Goal: Check status: Check status

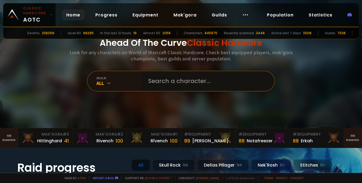
click at [210, 87] on input "text" at bounding box center [206, 80] width 123 height 19
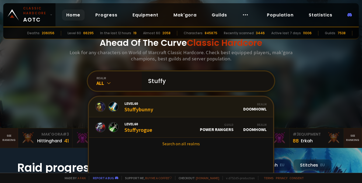
type input "Stuffy"
click at [132, 109] on div "Level 60 Stuffybunny" at bounding box center [138, 107] width 29 height 12
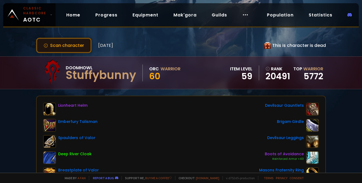
click at [72, 48] on button "Scan character" at bounding box center [63, 45] width 55 height 15
click at [74, 49] on button "Scan character" at bounding box center [63, 45] width 55 height 15
click at [69, 50] on button "Scan character" at bounding box center [63, 45] width 55 height 15
click at [61, 49] on button "Scan character" at bounding box center [63, 45] width 55 height 15
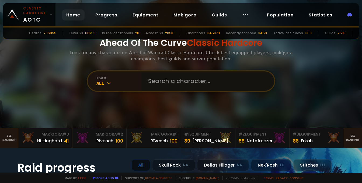
click at [163, 78] on input "text" at bounding box center [206, 80] width 123 height 19
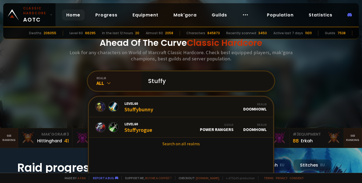
click at [180, 82] on input "Stuffy" at bounding box center [206, 80] width 123 height 19
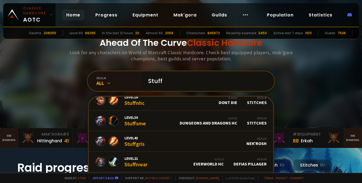
scroll to position [162, 0]
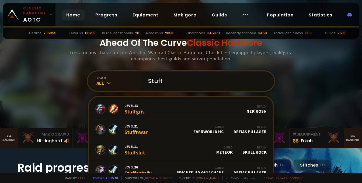
drag, startPoint x: 172, startPoint y: 80, endPoint x: 60, endPoint y: 79, distance: 111.5
click at [145, 79] on input "Stuff" at bounding box center [206, 80] width 123 height 19
type input "Stuff"
click at [171, 81] on input "Stuff" at bounding box center [206, 80] width 123 height 19
drag, startPoint x: 171, startPoint y: 81, endPoint x: 103, endPoint y: 81, distance: 67.6
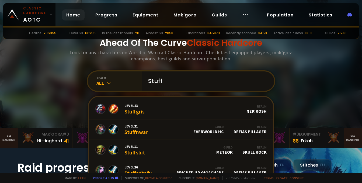
click at [145, 80] on input "Stuff" at bounding box center [206, 80] width 123 height 19
